Goal: Information Seeking & Learning: Learn about a topic

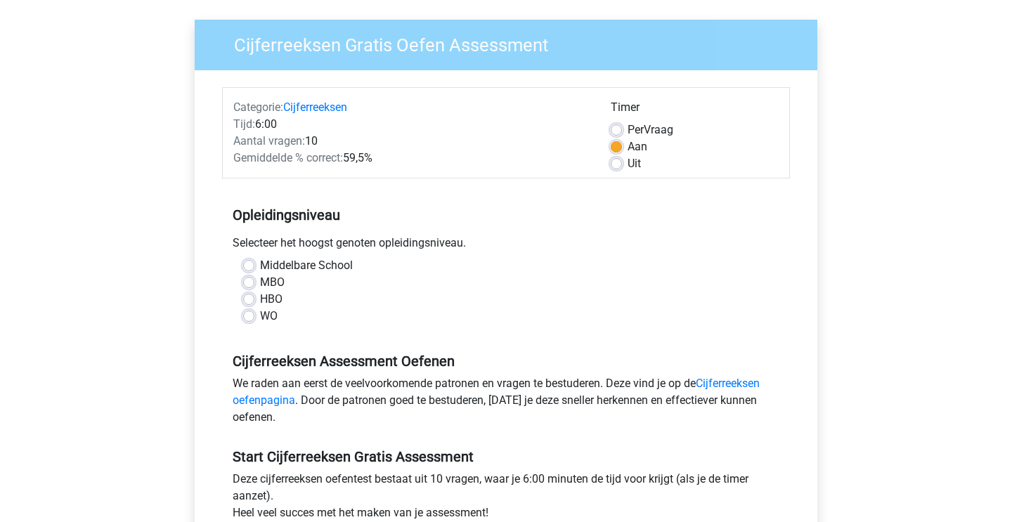
scroll to position [99, 0]
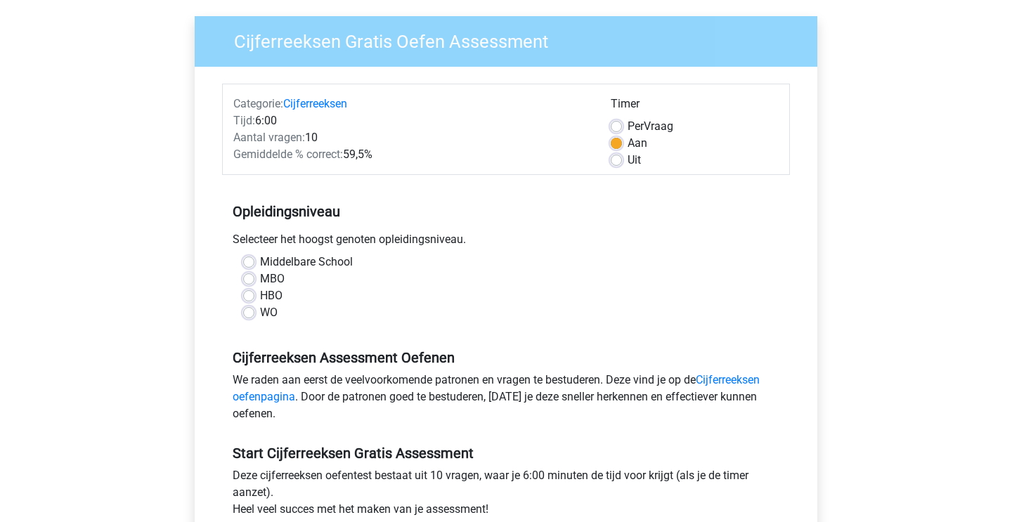
click at [260, 278] on label "MBO" at bounding box center [272, 279] width 25 height 17
click at [248, 278] on input "MBO" at bounding box center [248, 278] width 11 height 14
radio input "true"
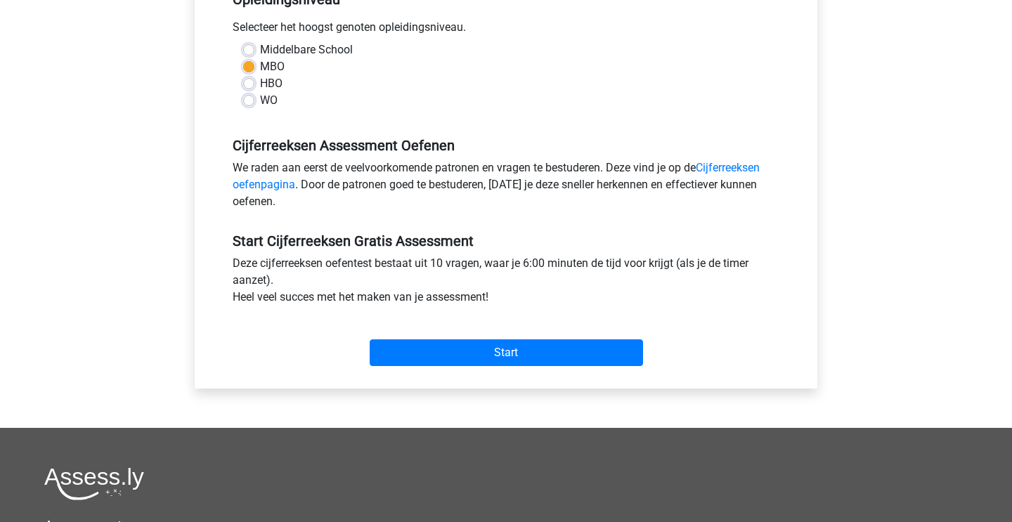
scroll to position [311, 0]
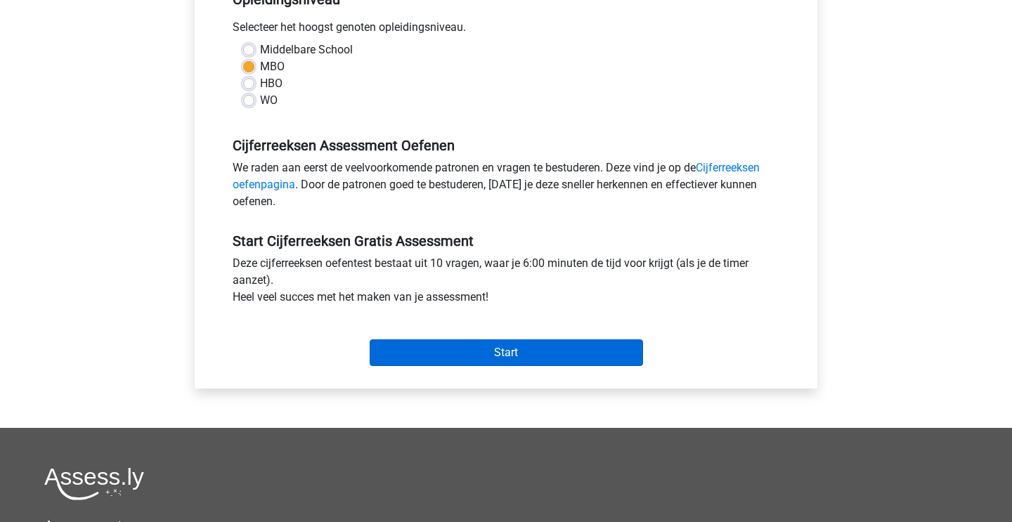
click at [436, 350] on input "Start" at bounding box center [506, 353] width 273 height 27
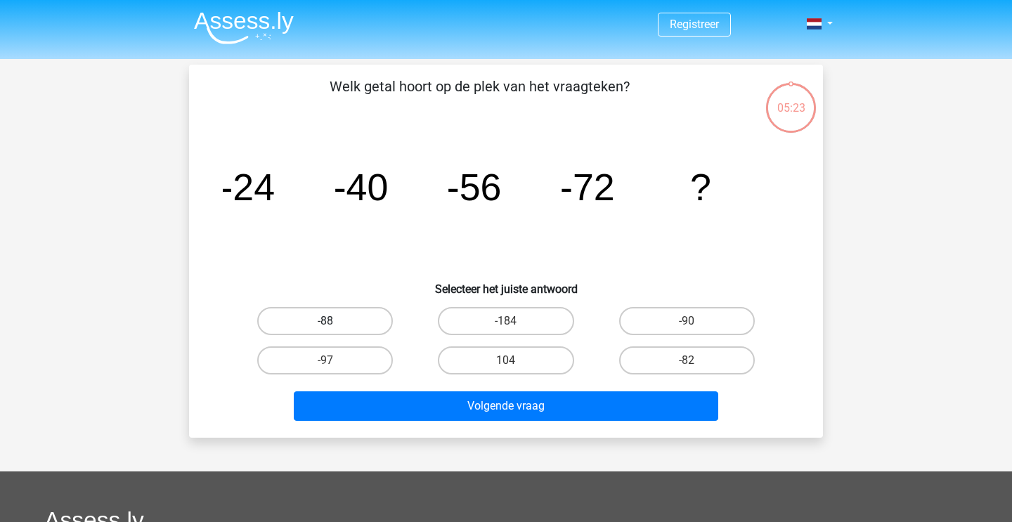
click at [391, 318] on label "-88" at bounding box center [325, 321] width 136 height 28
click at [335, 321] on input "-88" at bounding box center [329, 325] width 9 height 9
radio input "true"
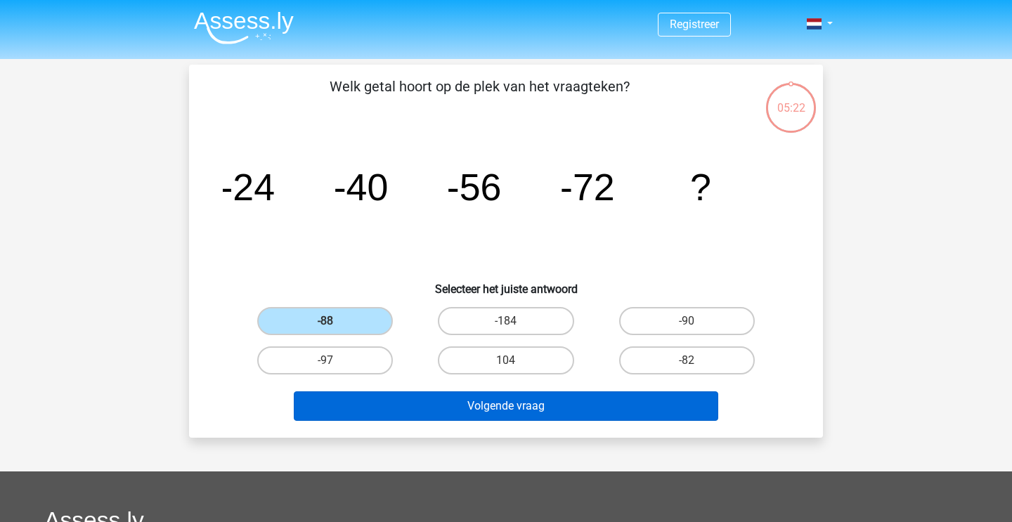
click at [441, 411] on button "Volgende vraag" at bounding box center [506, 407] width 425 height 30
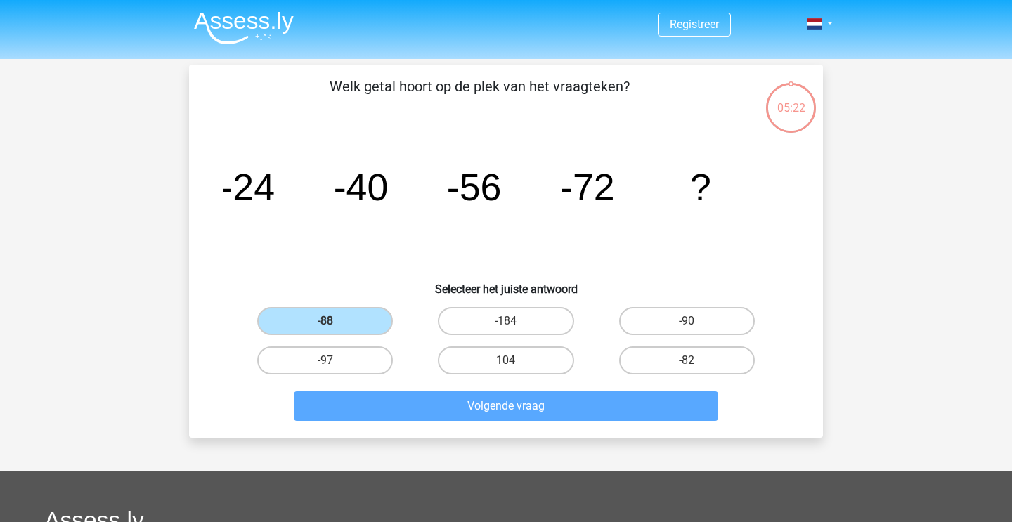
scroll to position [65, 0]
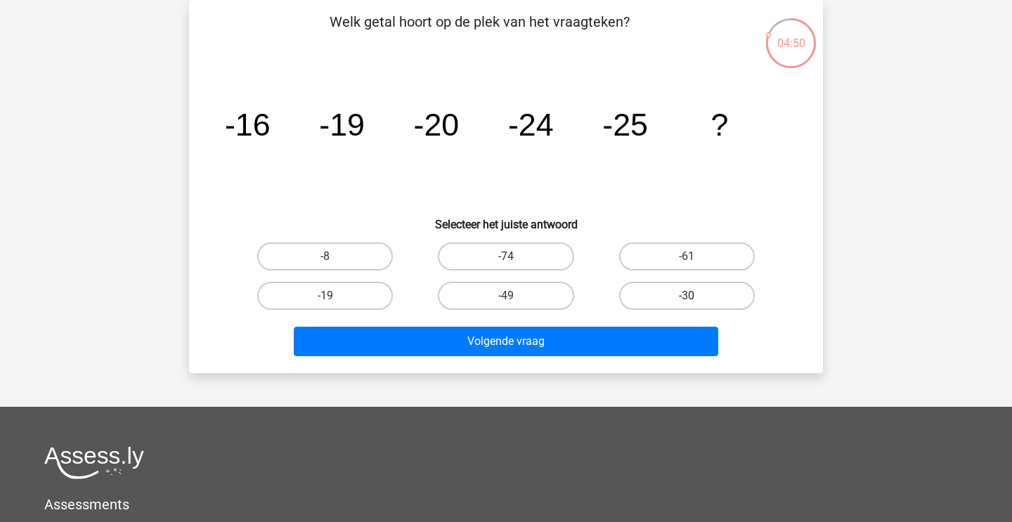
click at [677, 297] on label "-30" at bounding box center [687, 296] width 136 height 28
click at [687, 297] on input "-30" at bounding box center [691, 300] width 9 height 9
radio input "true"
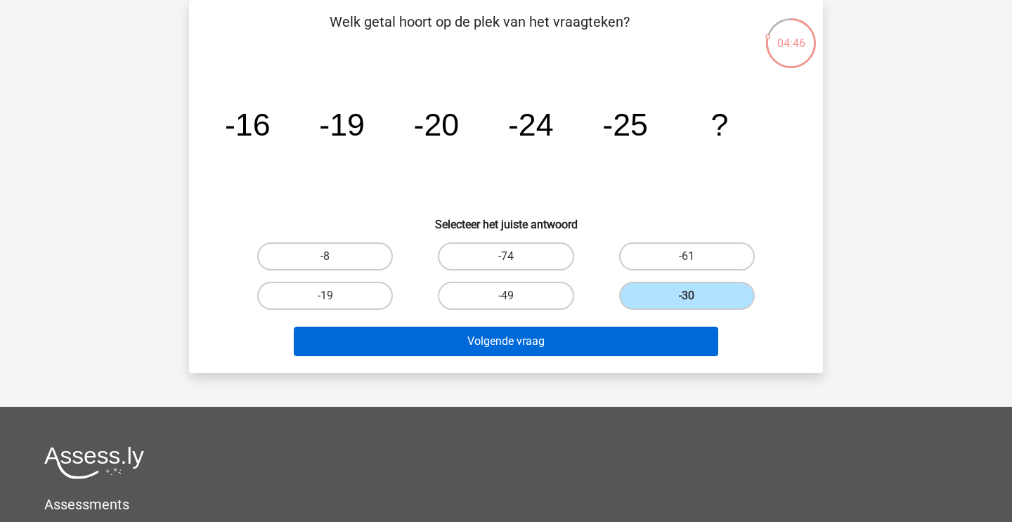
click at [632, 339] on button "Volgende vraag" at bounding box center [506, 342] width 425 height 30
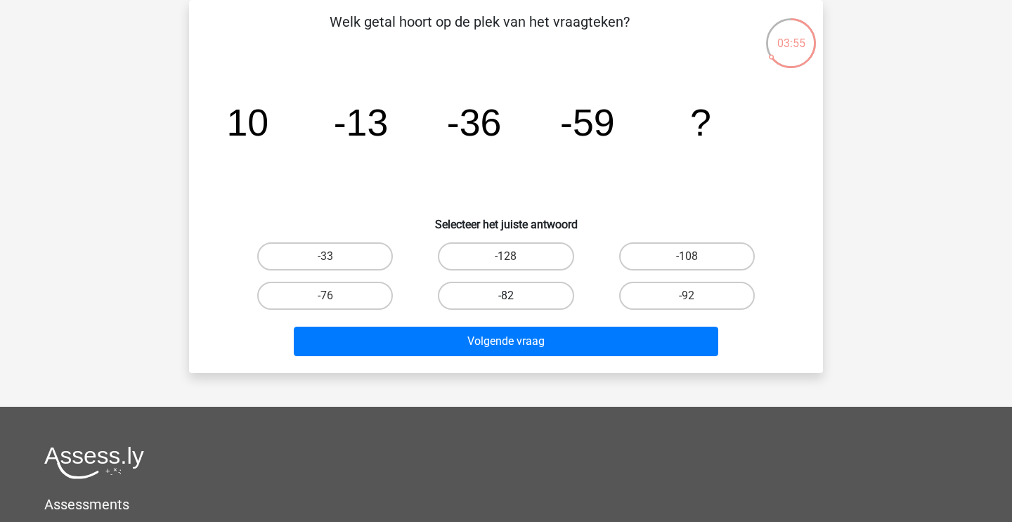
click at [532, 301] on label "-82" at bounding box center [506, 296] width 136 height 28
click at [515, 301] on input "-82" at bounding box center [510, 300] width 9 height 9
radio input "true"
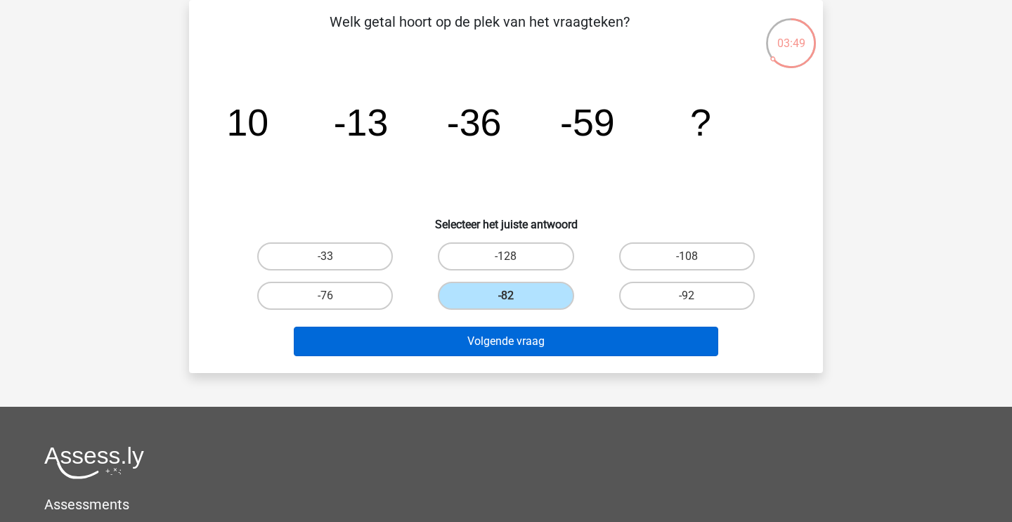
click at [546, 354] on button "Volgende vraag" at bounding box center [506, 342] width 425 height 30
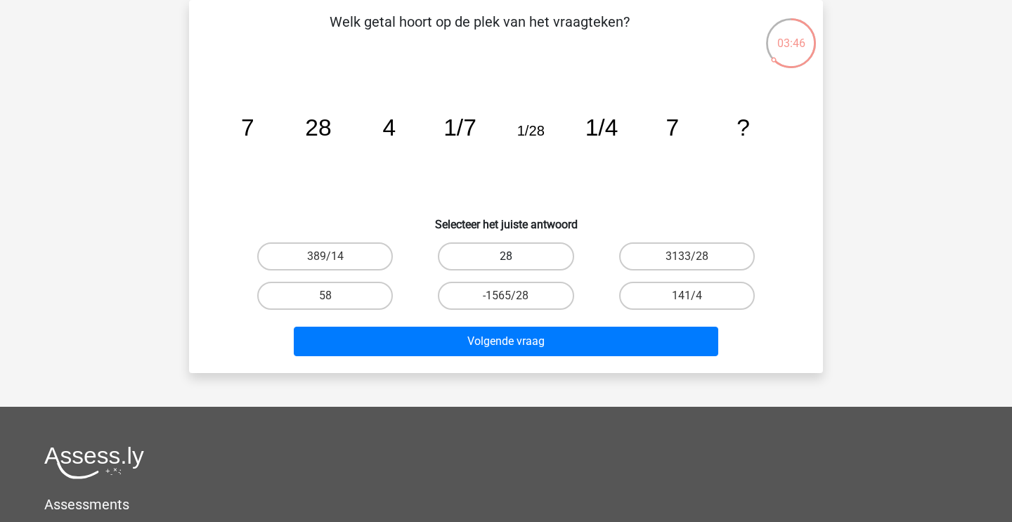
click at [497, 252] on label "28" at bounding box center [506, 257] width 136 height 28
click at [506, 257] on input "28" at bounding box center [510, 261] width 9 height 9
radio input "true"
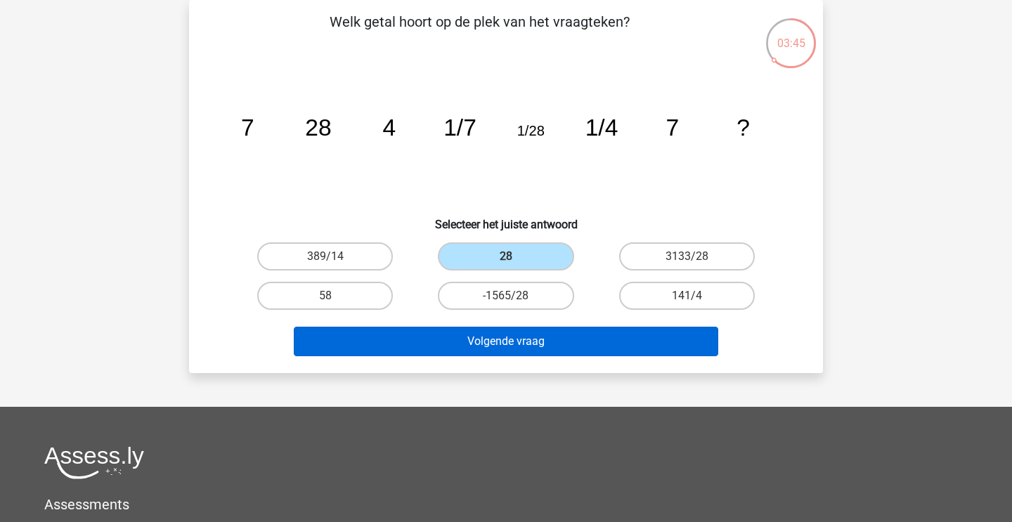
click at [508, 348] on button "Volgende vraag" at bounding box center [506, 342] width 425 height 30
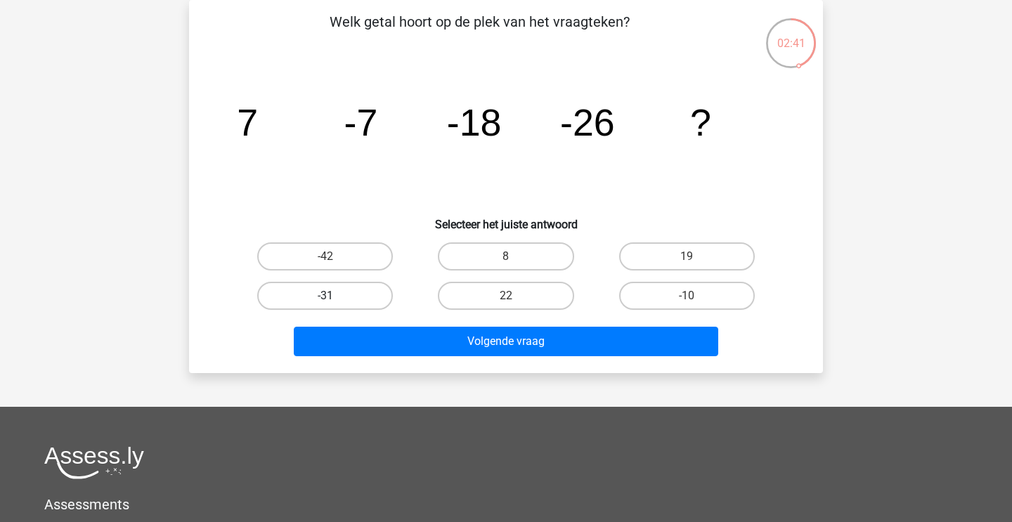
click at [316, 300] on label "-31" at bounding box center [325, 296] width 136 height 28
click at [325, 300] on input "-31" at bounding box center [329, 300] width 9 height 9
radio input "true"
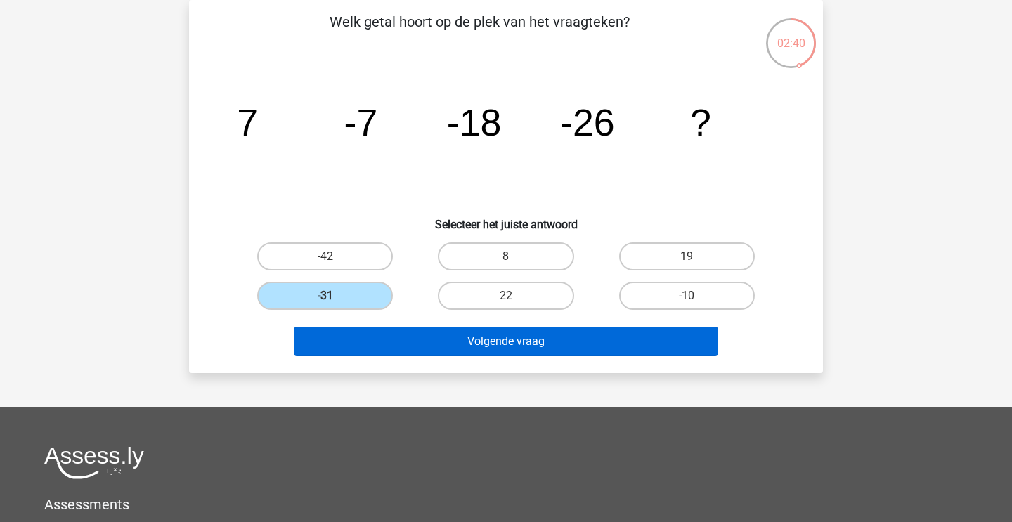
click at [415, 348] on button "Volgende vraag" at bounding box center [506, 342] width 425 height 30
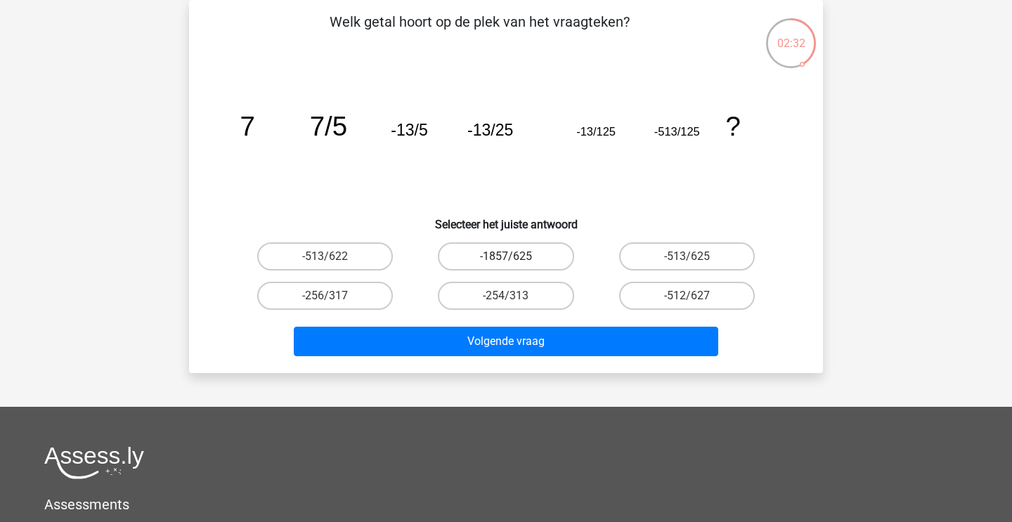
click at [513, 244] on label "-1857/625" at bounding box center [506, 257] width 136 height 28
click at [513, 257] on input "-1857/625" at bounding box center [510, 261] width 9 height 9
radio input "true"
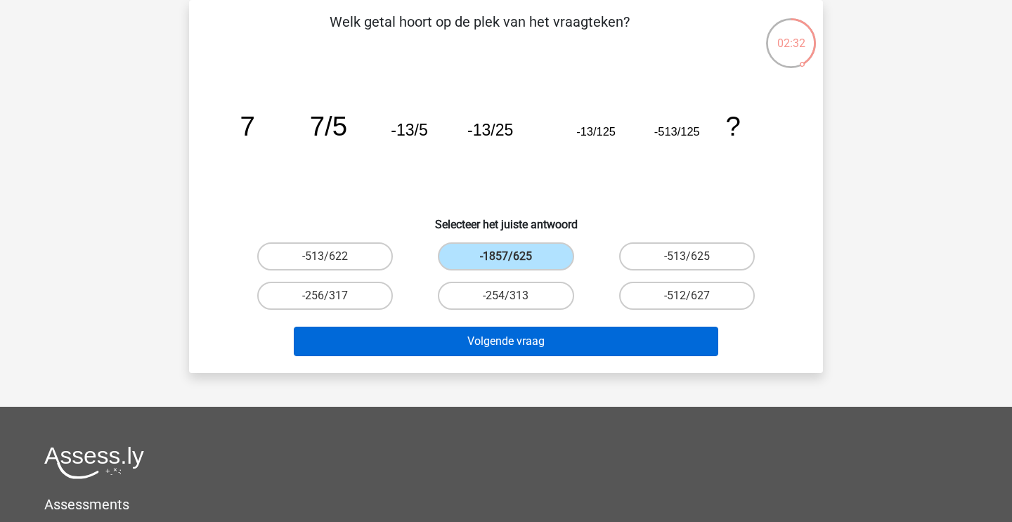
click at [510, 346] on button "Volgende vraag" at bounding box center [506, 342] width 425 height 30
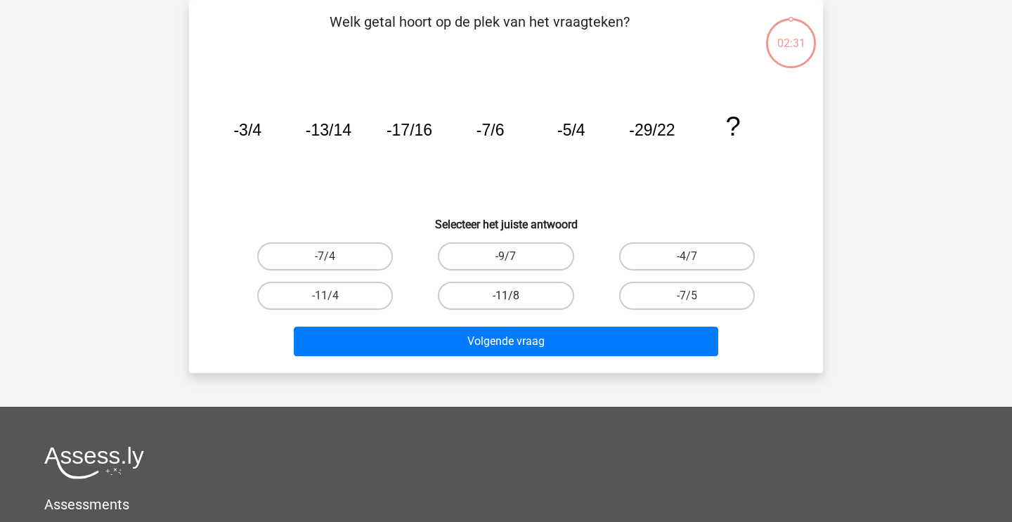
click at [531, 299] on label "-11/8" at bounding box center [506, 296] width 136 height 28
click at [515, 299] on input "-11/8" at bounding box center [510, 300] width 9 height 9
radio input "true"
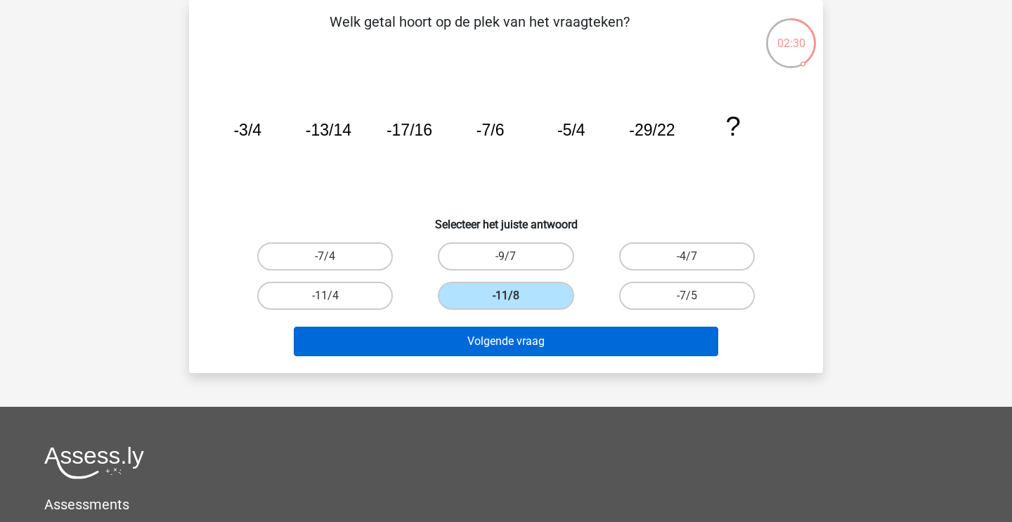
click at [532, 330] on button "Volgende vraag" at bounding box center [506, 342] width 425 height 30
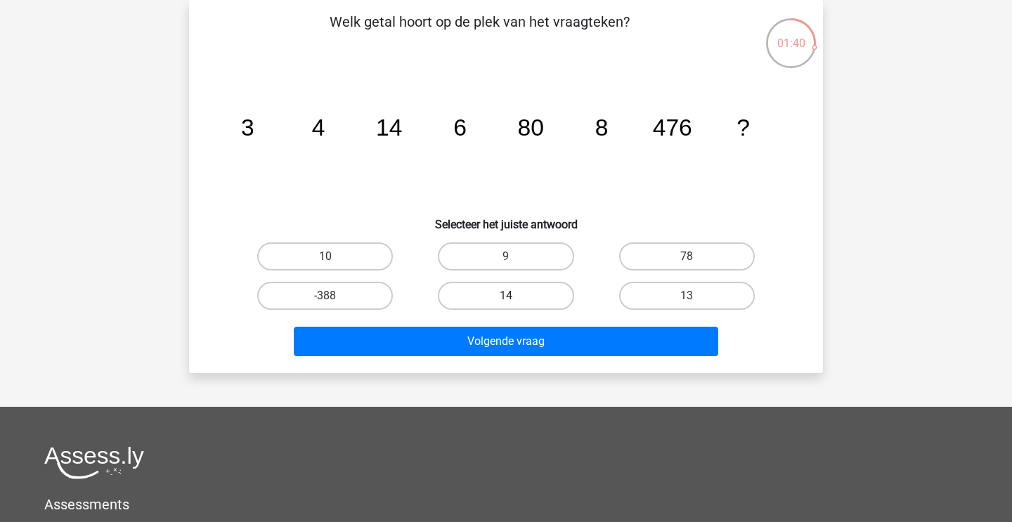
click at [552, 302] on label "14" at bounding box center [506, 296] width 136 height 28
click at [515, 302] on input "14" at bounding box center [510, 300] width 9 height 9
radio input "true"
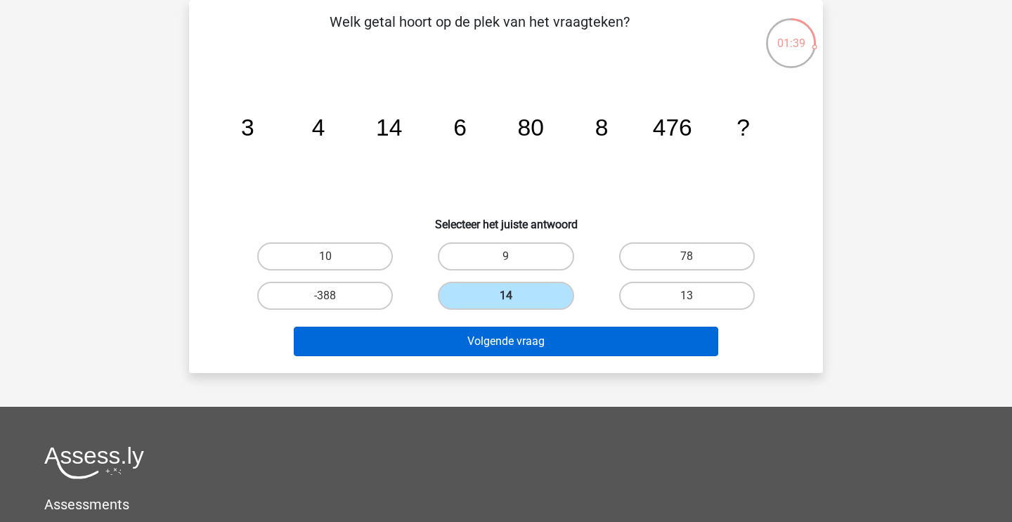
click at [552, 351] on button "Volgende vraag" at bounding box center [506, 342] width 425 height 30
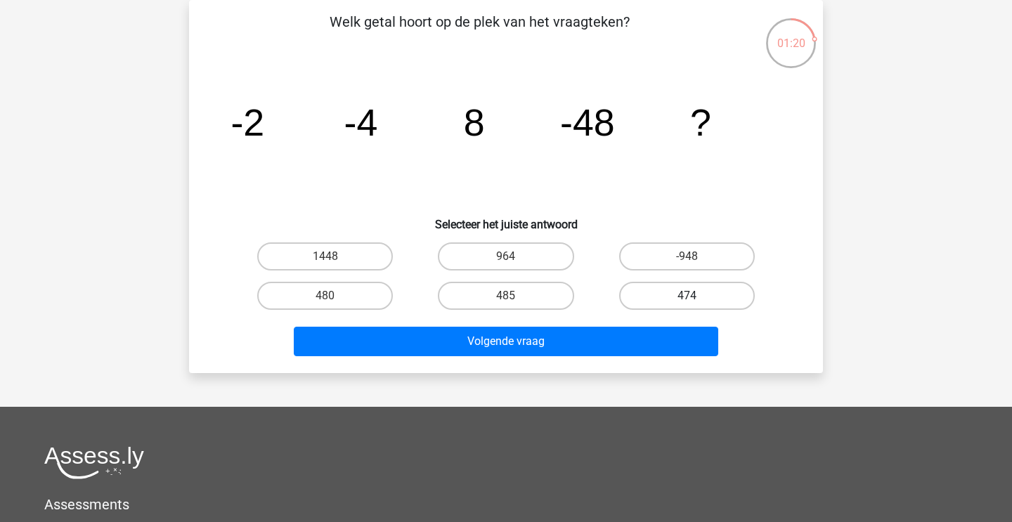
click at [709, 295] on label "474" at bounding box center [687, 296] width 136 height 28
click at [696, 296] on input "474" at bounding box center [691, 300] width 9 height 9
radio input "true"
click at [380, 304] on label "480" at bounding box center [325, 296] width 136 height 28
click at [335, 304] on input "480" at bounding box center [329, 300] width 9 height 9
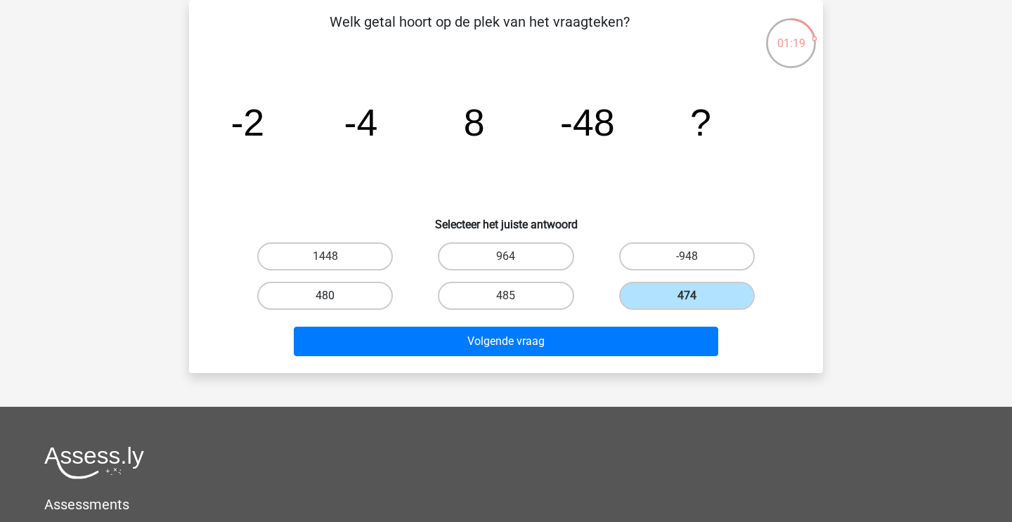
radio input "true"
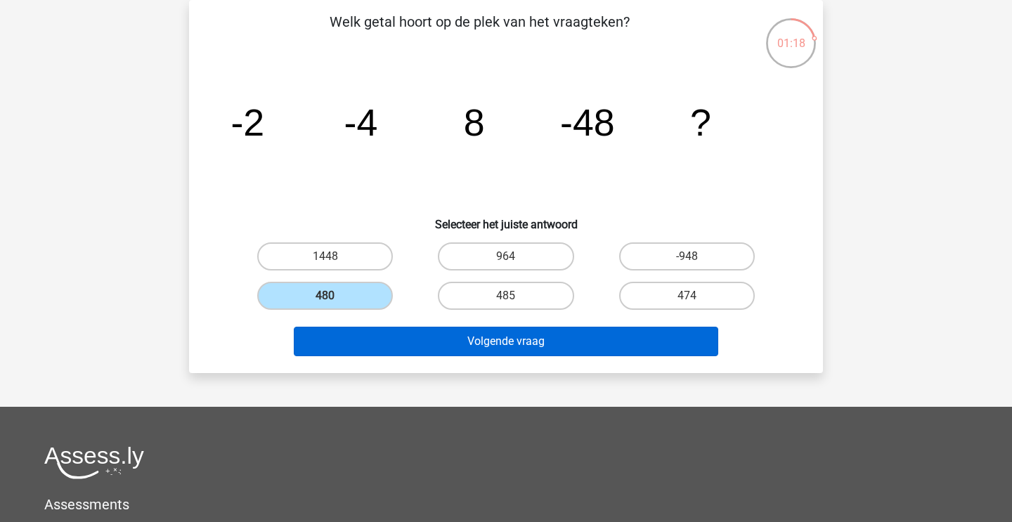
click at [408, 344] on button "Volgende vraag" at bounding box center [506, 342] width 425 height 30
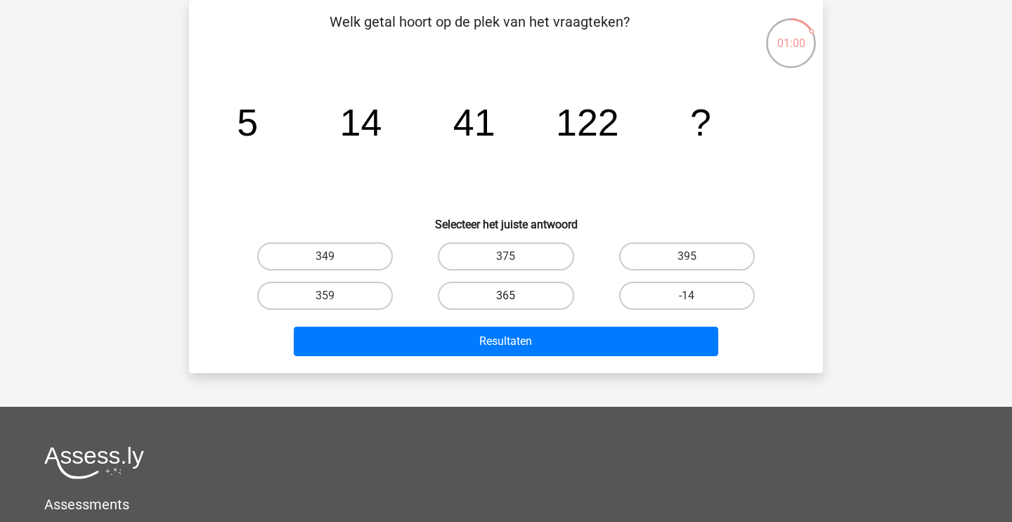
click at [514, 289] on label "365" at bounding box center [506, 296] width 136 height 28
click at [514, 296] on input "365" at bounding box center [510, 300] width 9 height 9
radio input "true"
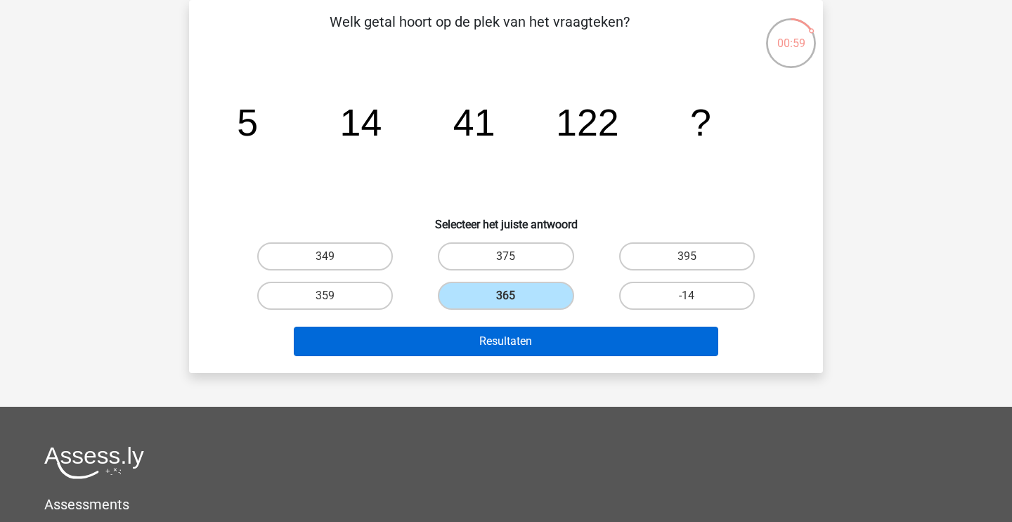
click at [513, 340] on button "Resultaten" at bounding box center [506, 342] width 425 height 30
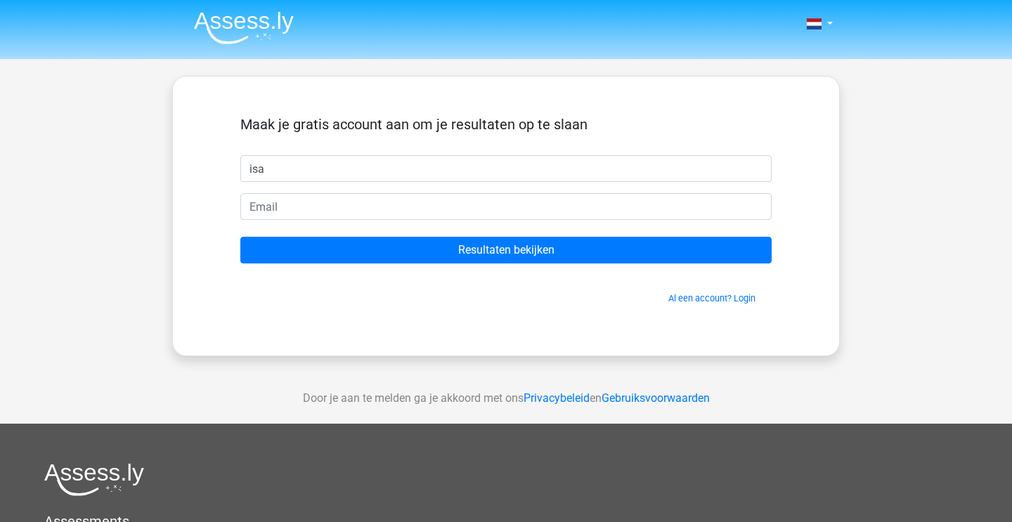
type input "isa"
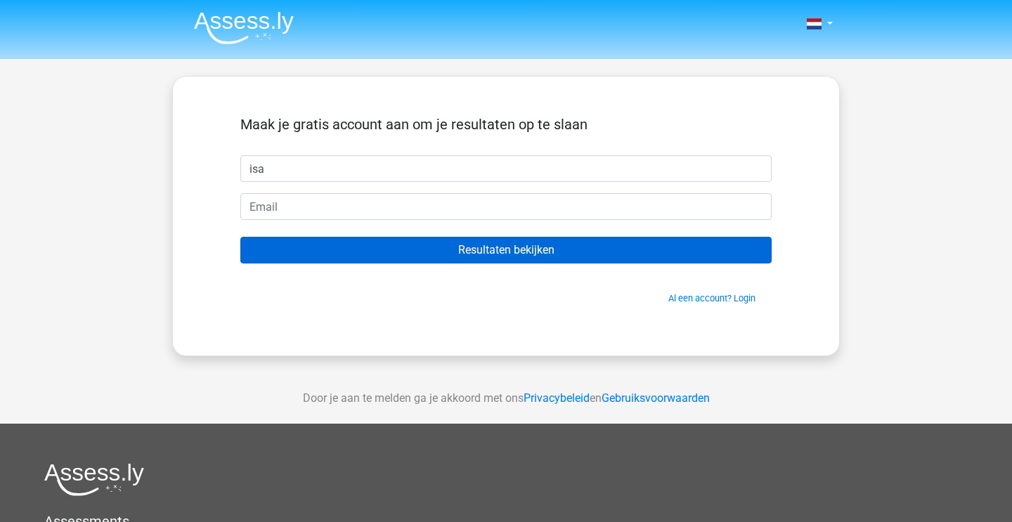
click at [496, 245] on input "Resultaten bekijken" at bounding box center [505, 250] width 531 height 27
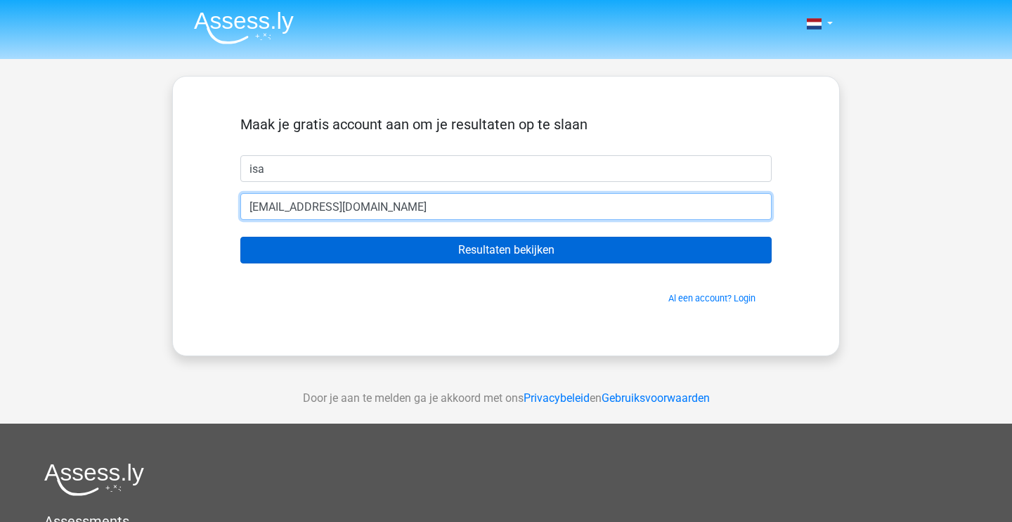
type input "isaenschede@gmail.com"
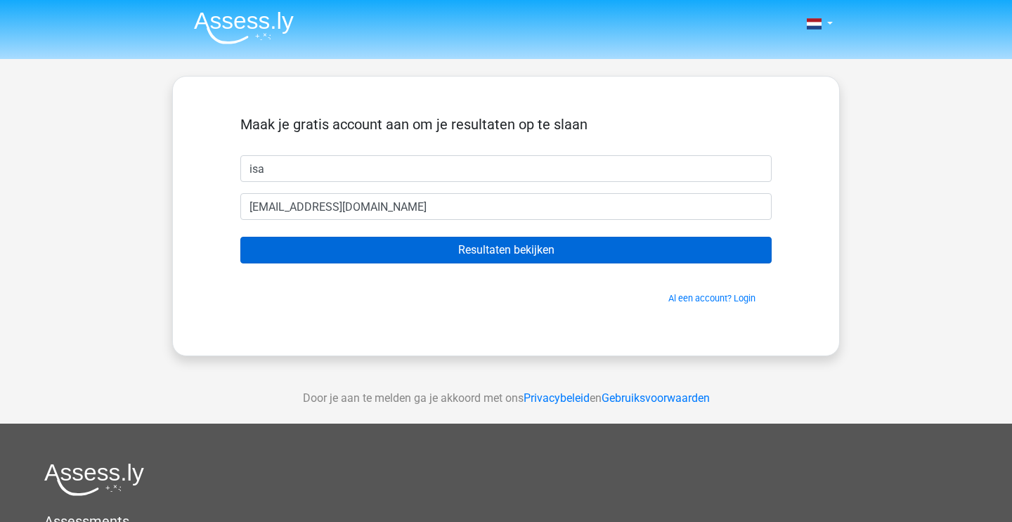
click at [508, 255] on input "Resultaten bekijken" at bounding box center [505, 250] width 531 height 27
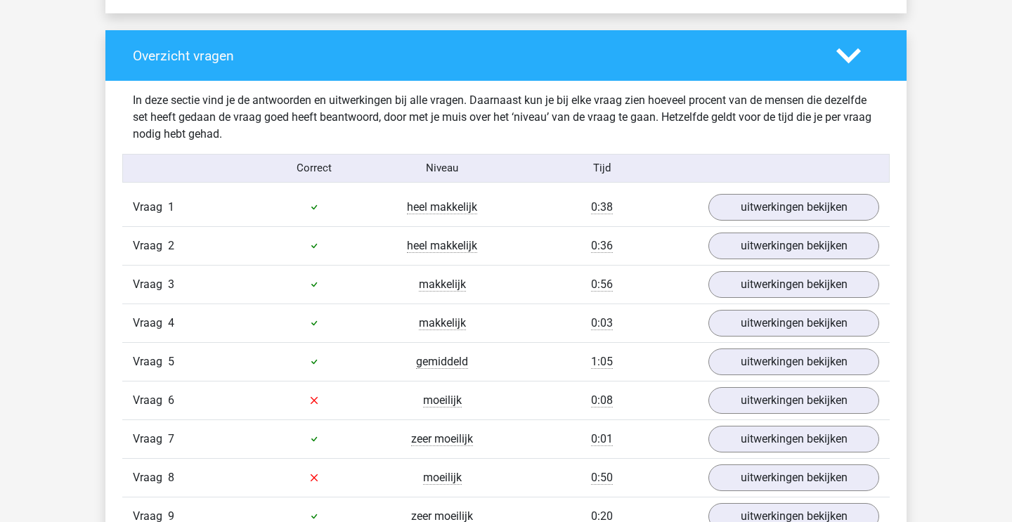
scroll to position [1028, 0]
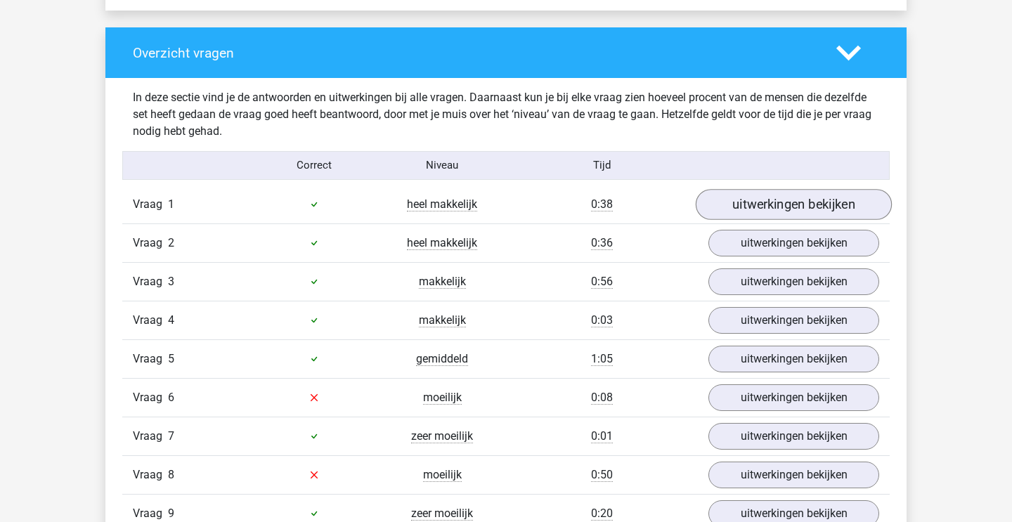
click at [825, 196] on link "uitwerkingen bekijken" at bounding box center [794, 204] width 196 height 31
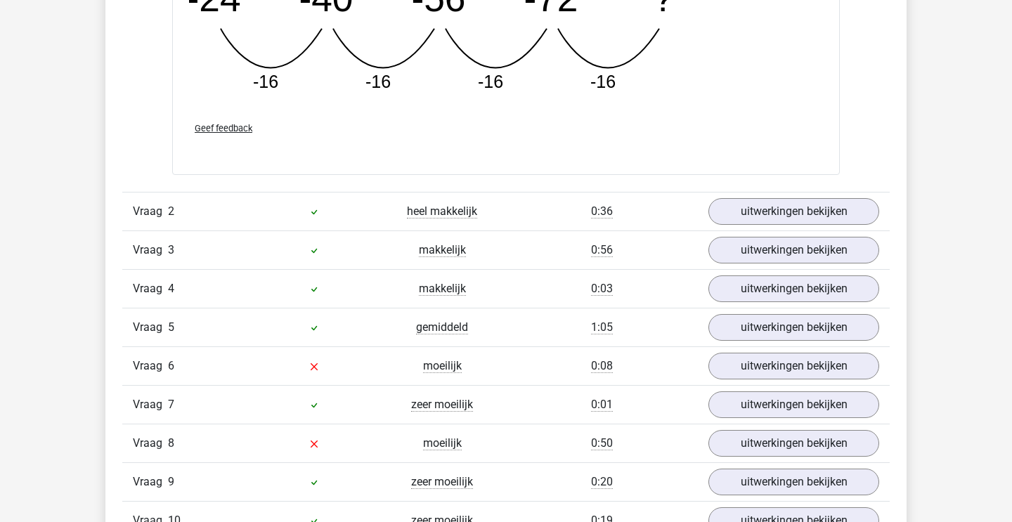
scroll to position [1718, 0]
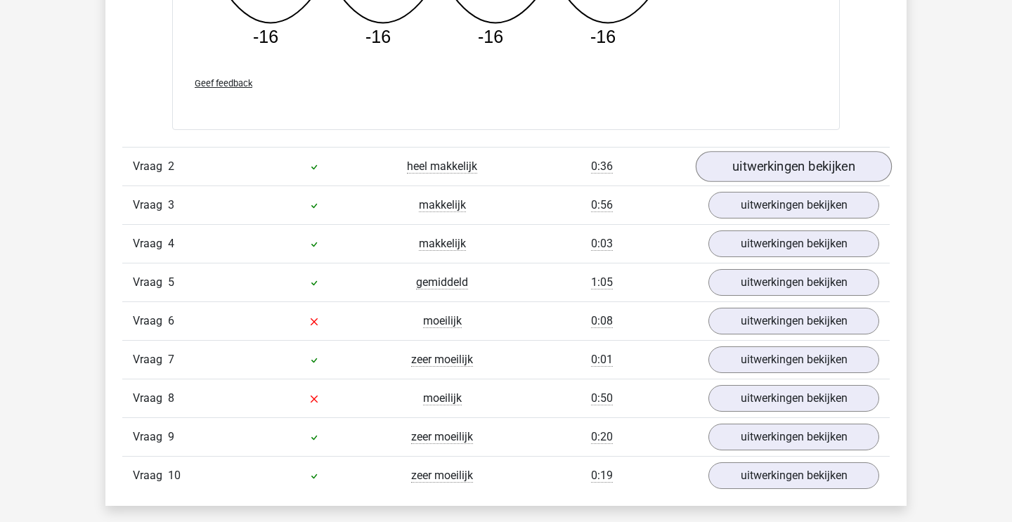
click at [811, 166] on link "uitwerkingen bekijken" at bounding box center [794, 167] width 196 height 31
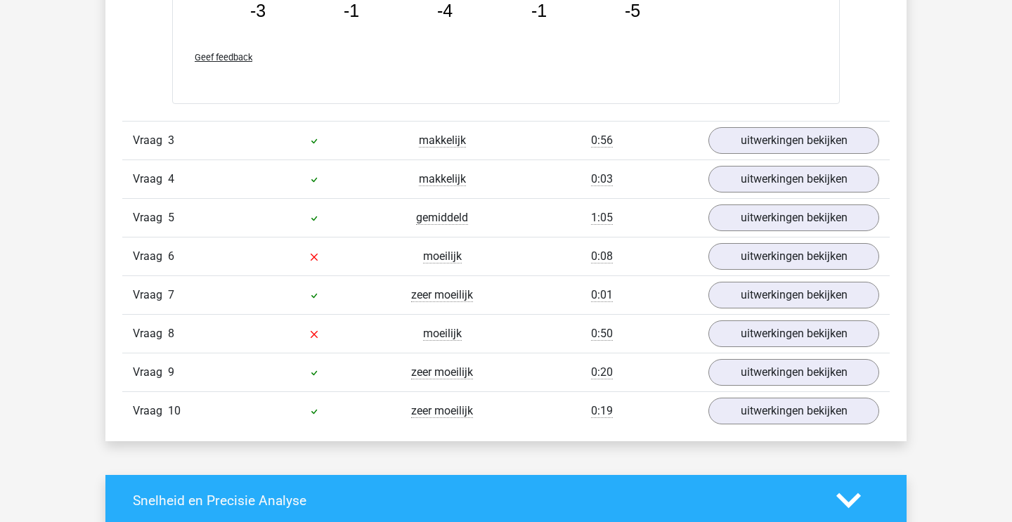
scroll to position [2449, 0]
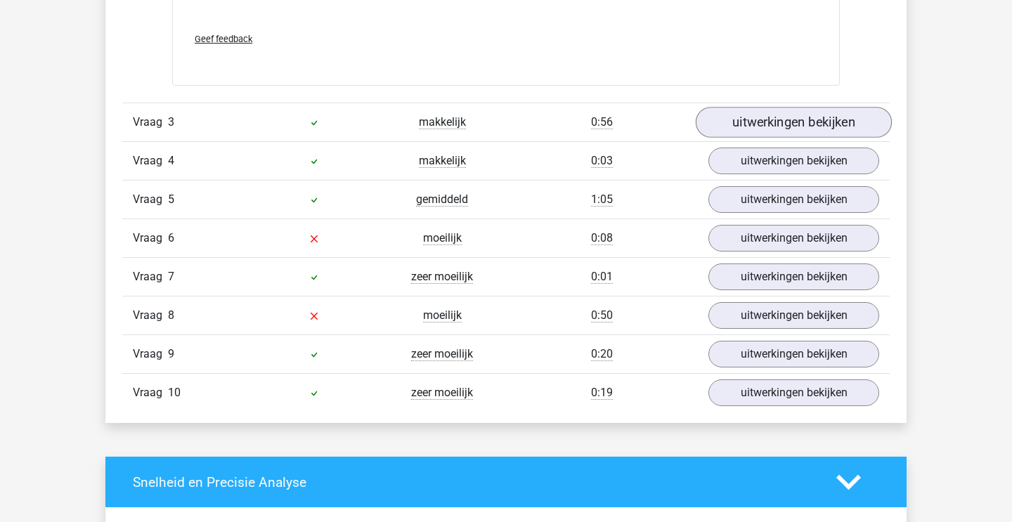
click at [814, 120] on link "uitwerkingen bekijken" at bounding box center [794, 122] width 196 height 31
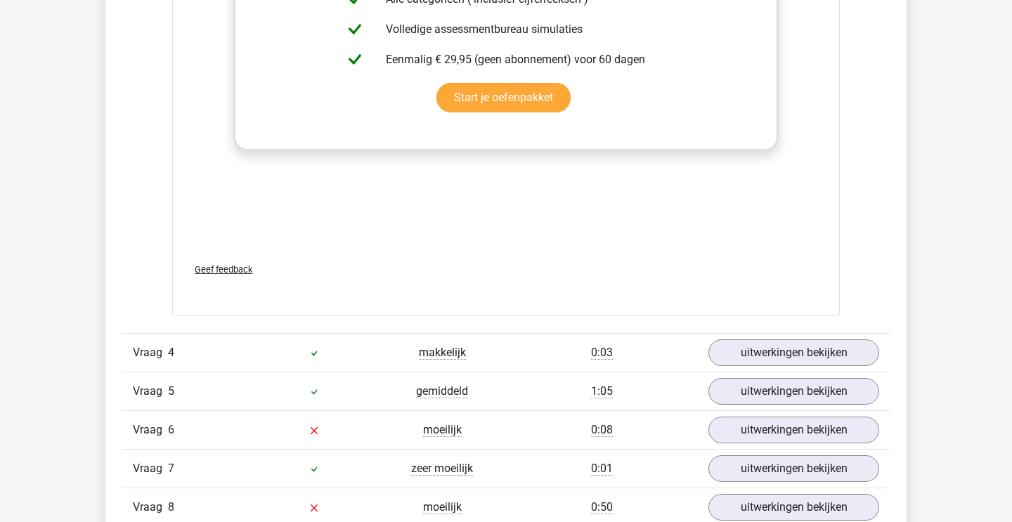
scroll to position [3144, 0]
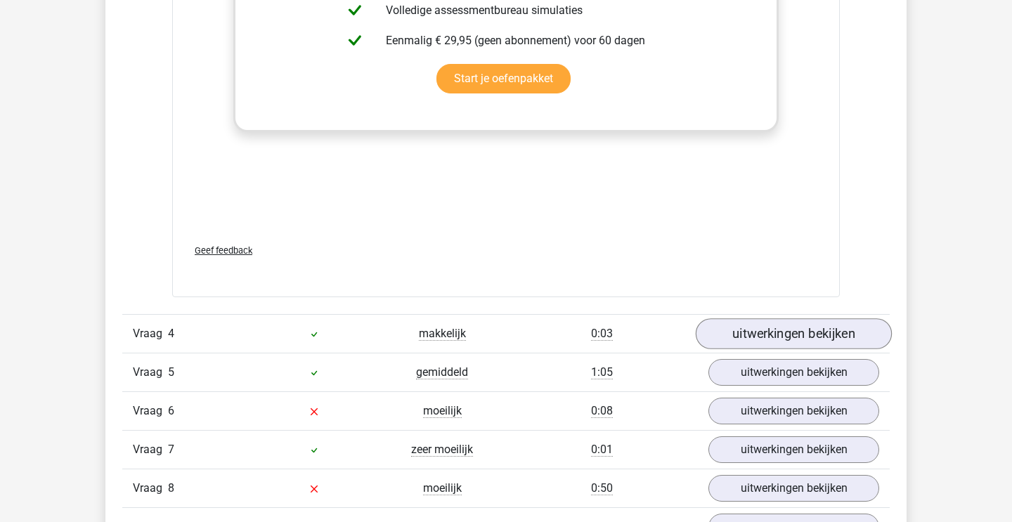
click at [806, 333] on link "uitwerkingen bekijken" at bounding box center [794, 333] width 196 height 31
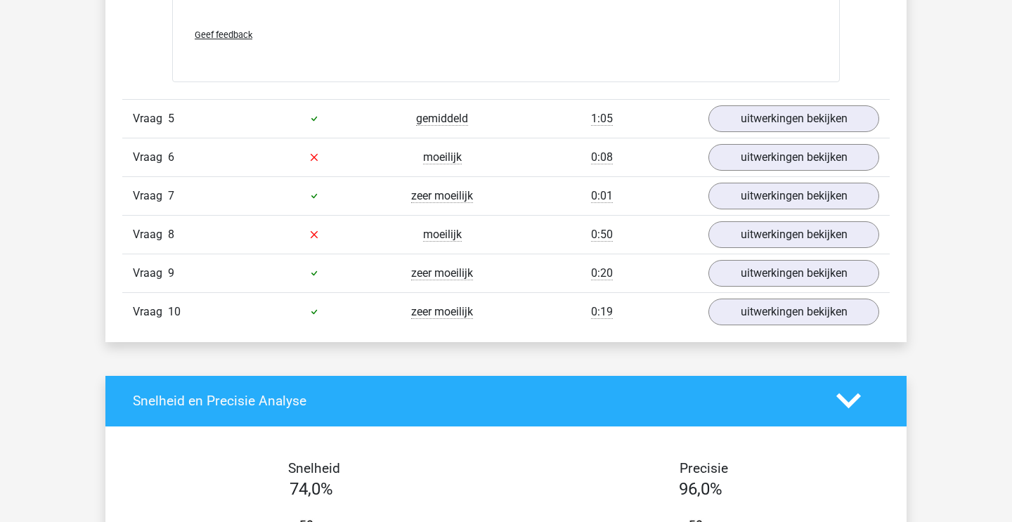
scroll to position [4131, 0]
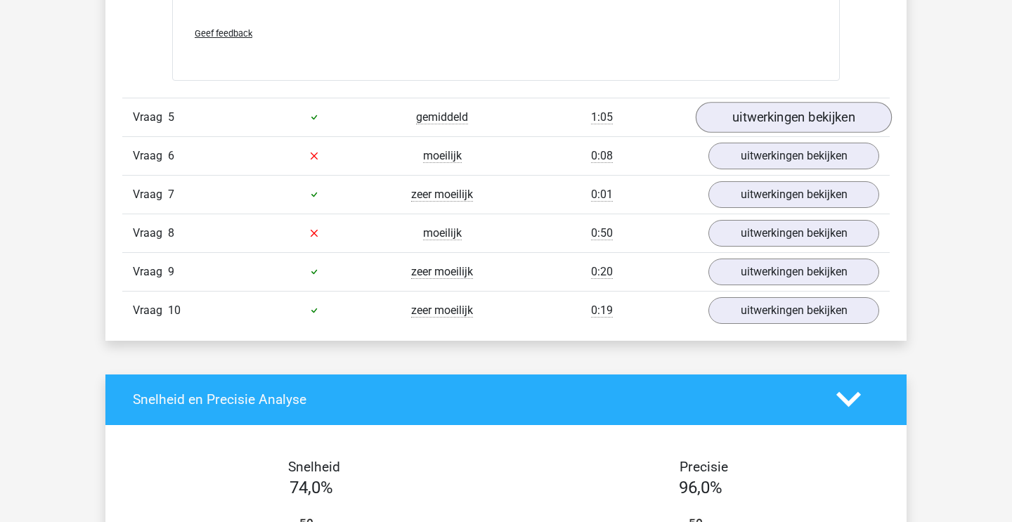
click at [802, 124] on link "uitwerkingen bekijken" at bounding box center [794, 117] width 196 height 31
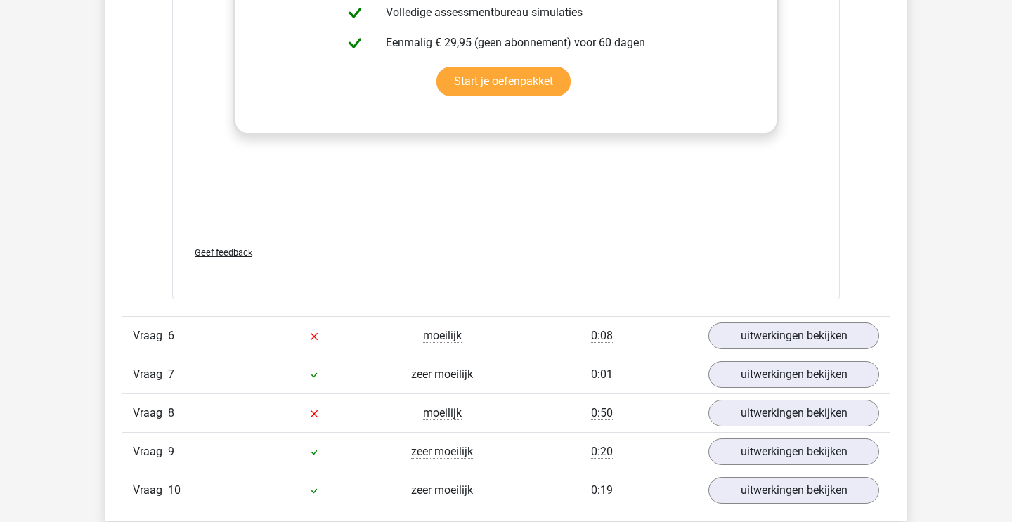
scroll to position [4847, 0]
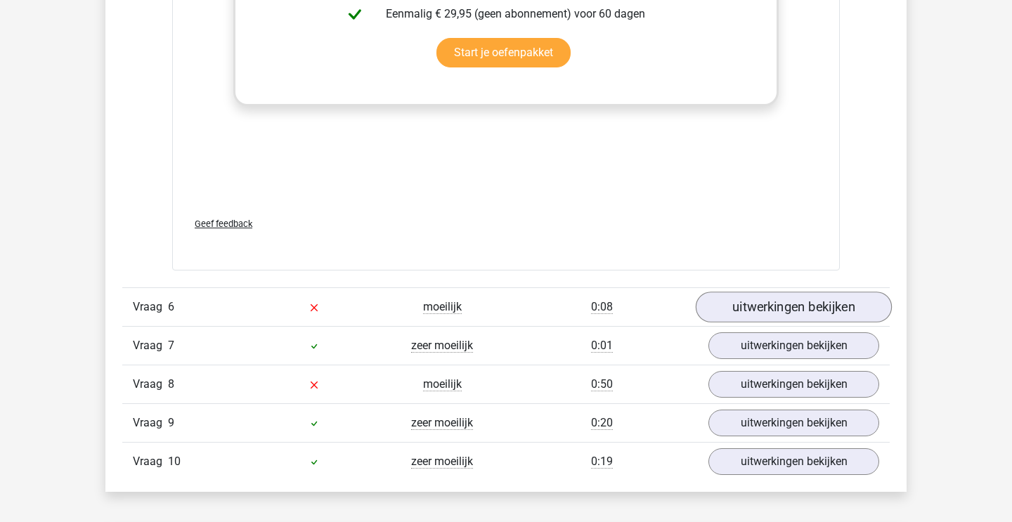
click at [793, 295] on link "uitwerkingen bekijken" at bounding box center [794, 307] width 196 height 31
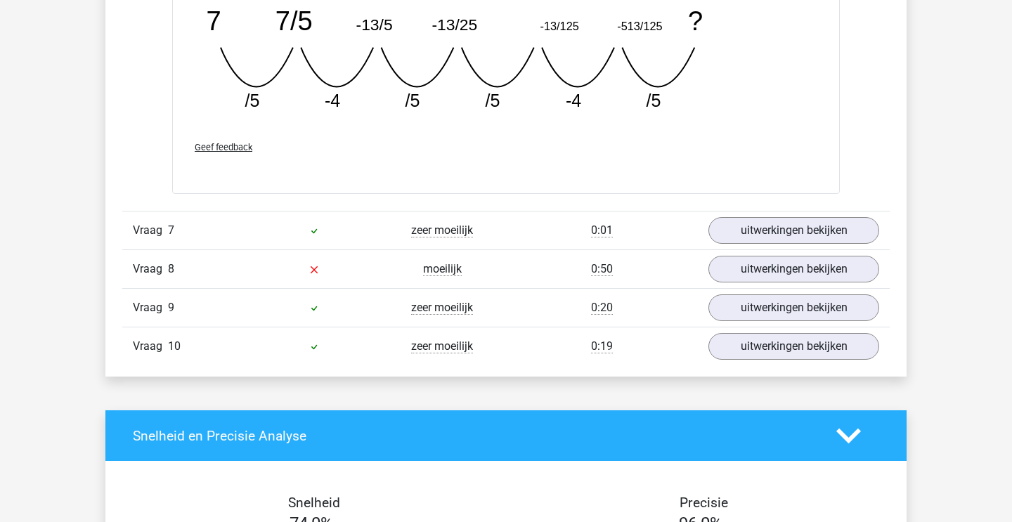
scroll to position [5605, 0]
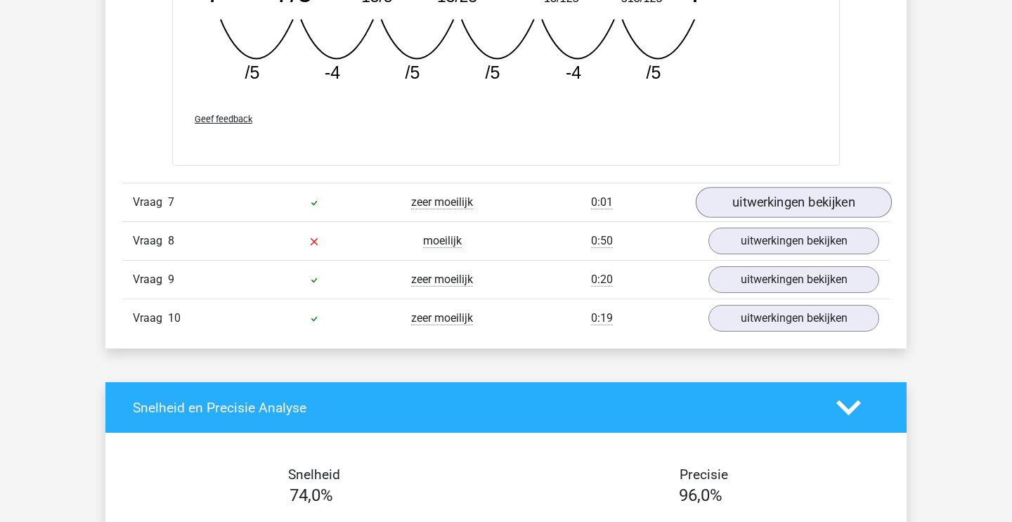
click at [788, 199] on link "uitwerkingen bekijken" at bounding box center [794, 202] width 196 height 31
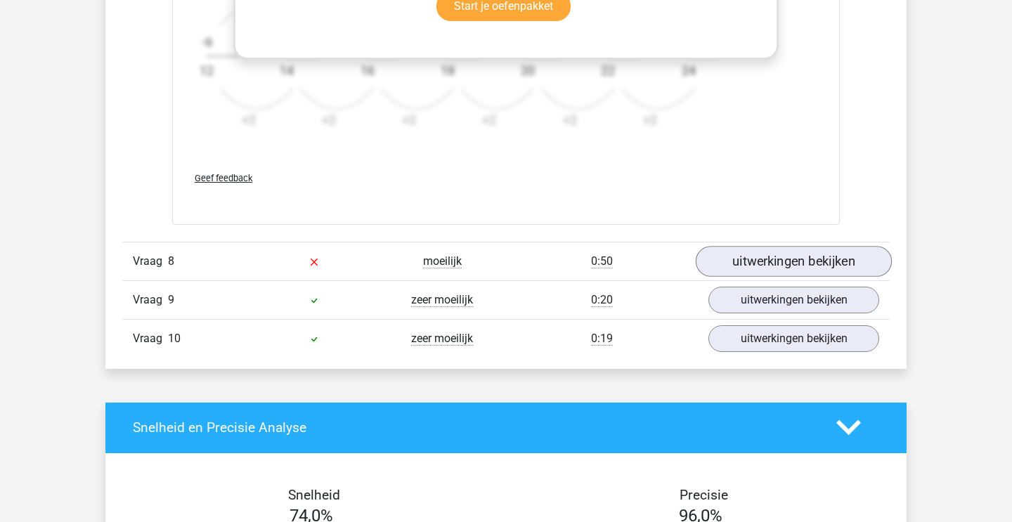
click at [761, 268] on link "uitwerkingen bekijken" at bounding box center [794, 261] width 196 height 31
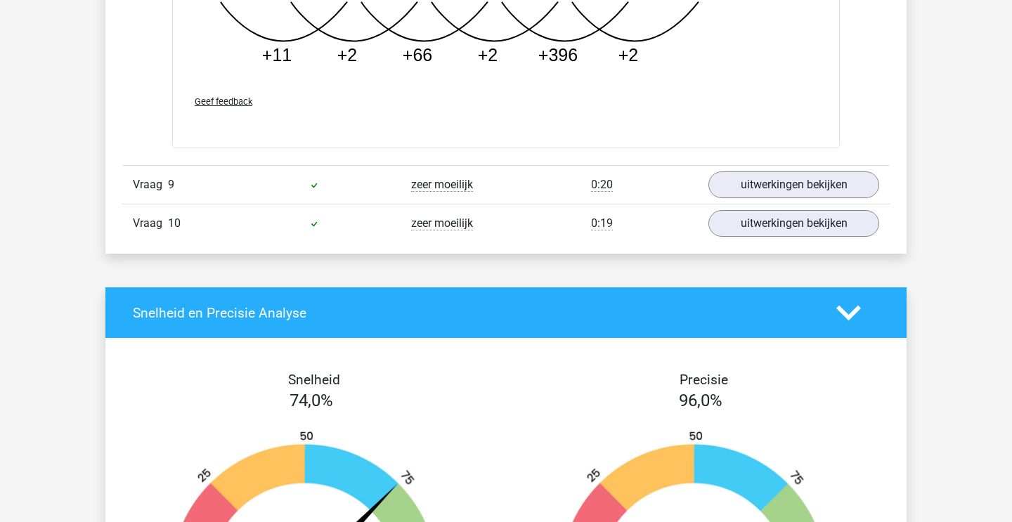
scroll to position [7211, 0]
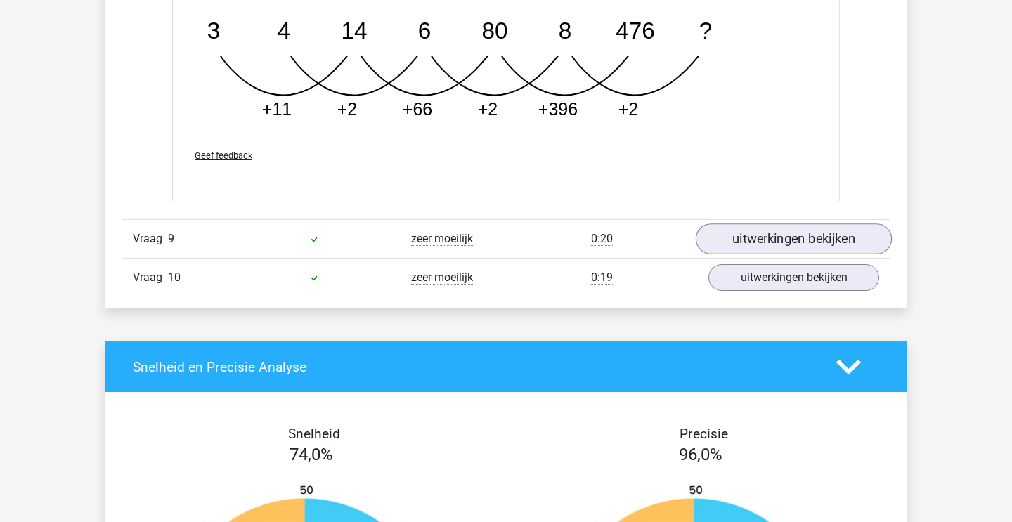
click at [819, 239] on link "uitwerkingen bekijken" at bounding box center [794, 239] width 196 height 31
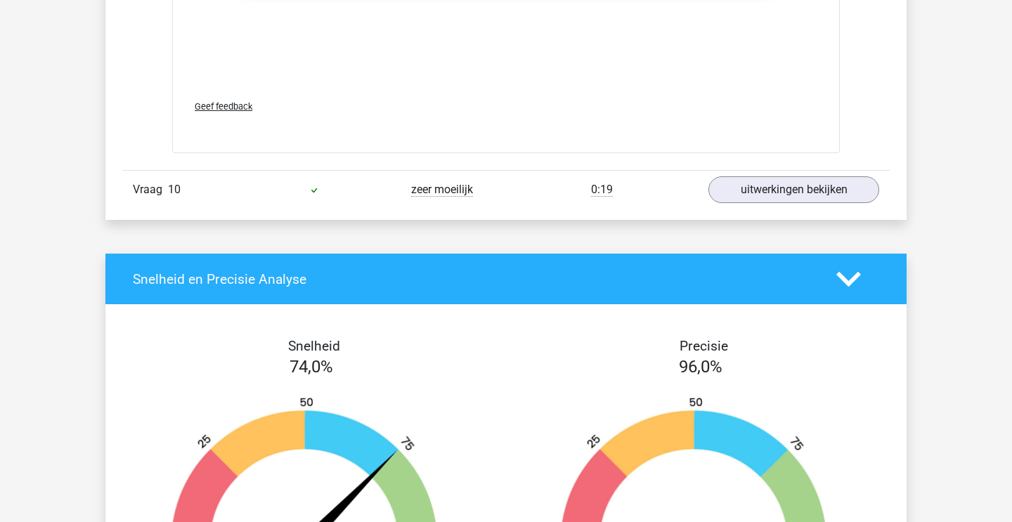
scroll to position [8180, 0]
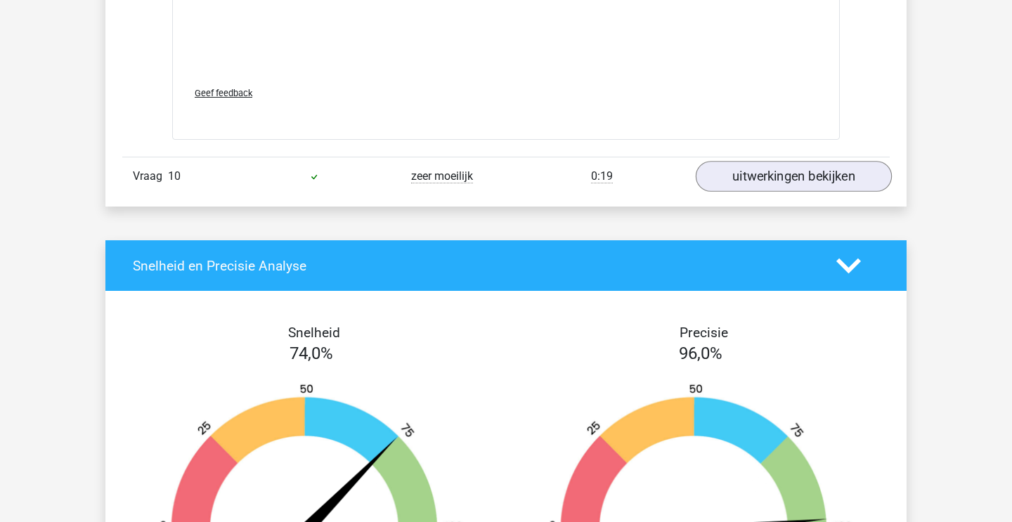
click at [829, 177] on link "uitwerkingen bekijken" at bounding box center [794, 176] width 196 height 31
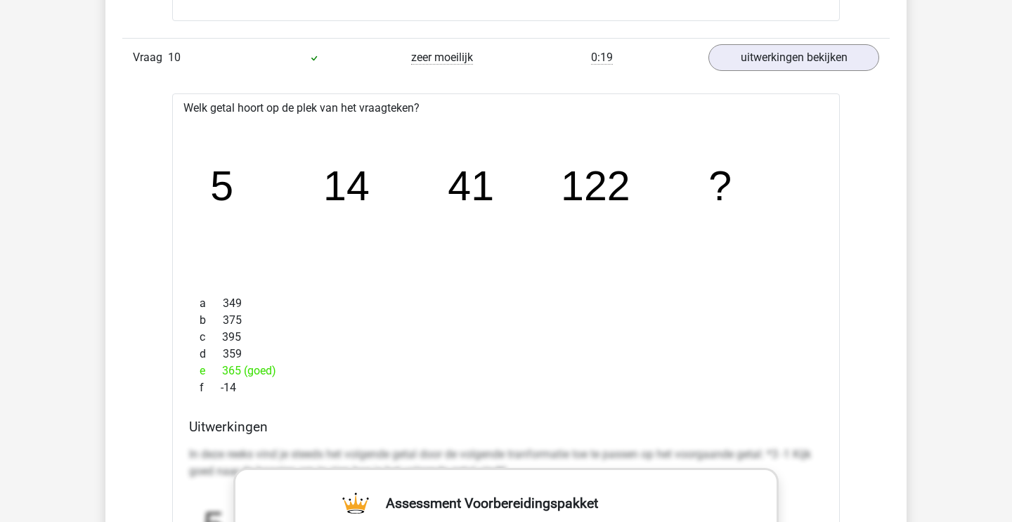
scroll to position [8348, 0]
